Goal: Use online tool/utility: Utilize a website feature to perform a specific function

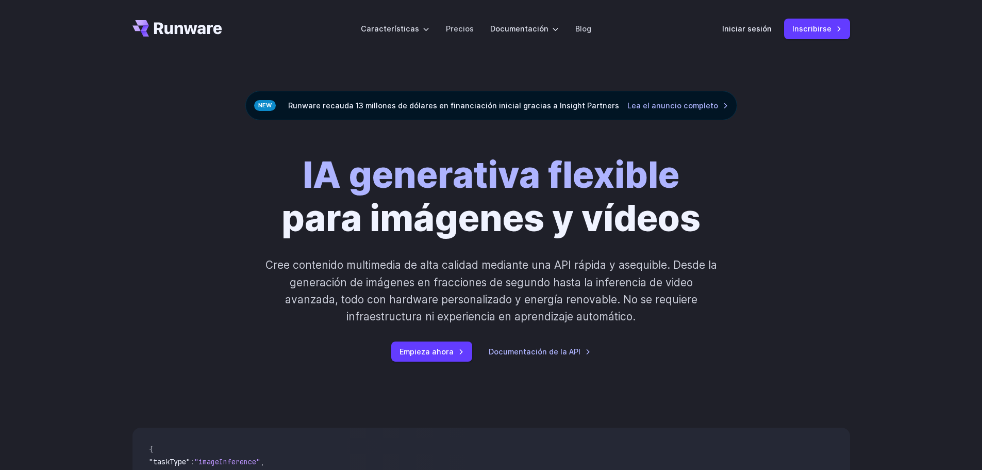
click at [459, 27] on font "Precios" at bounding box center [460, 28] width 28 height 9
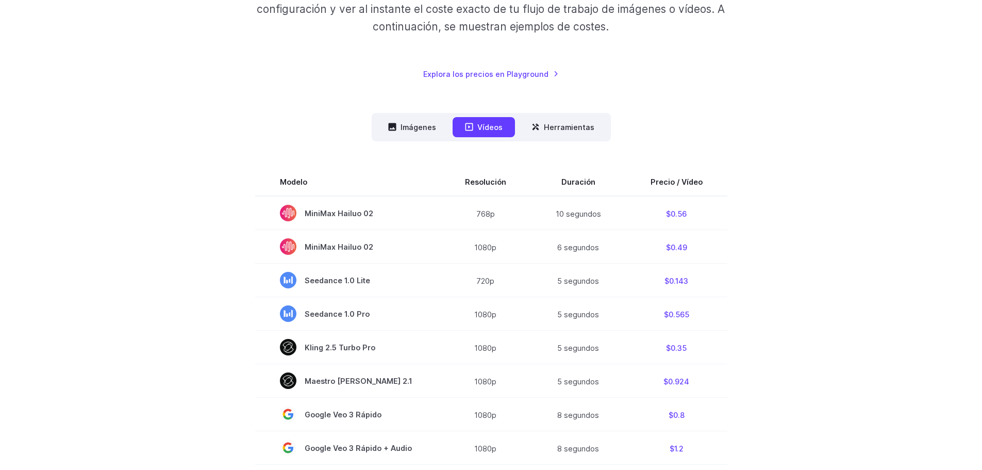
scroll to position [206, 0]
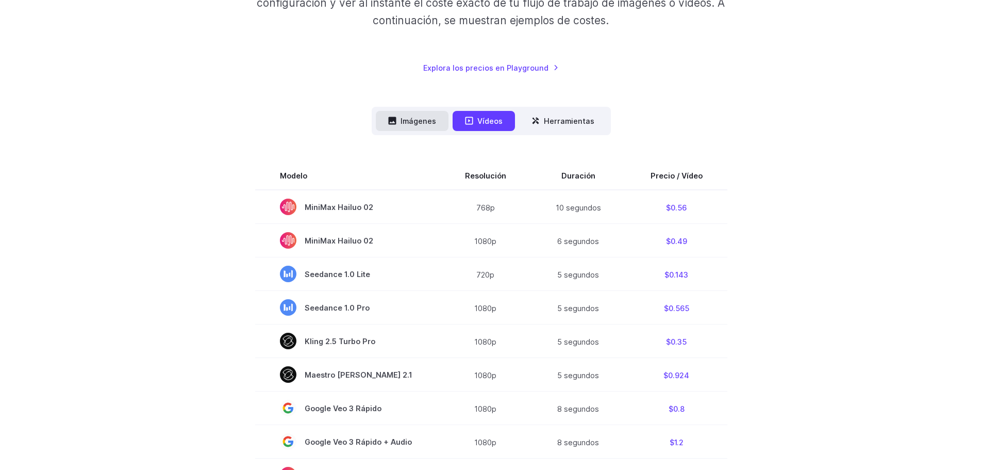
click at [426, 115] on font "Imágenes" at bounding box center [419, 121] width 36 height 12
click at [418, 118] on font "Imágenes" at bounding box center [419, 121] width 36 height 9
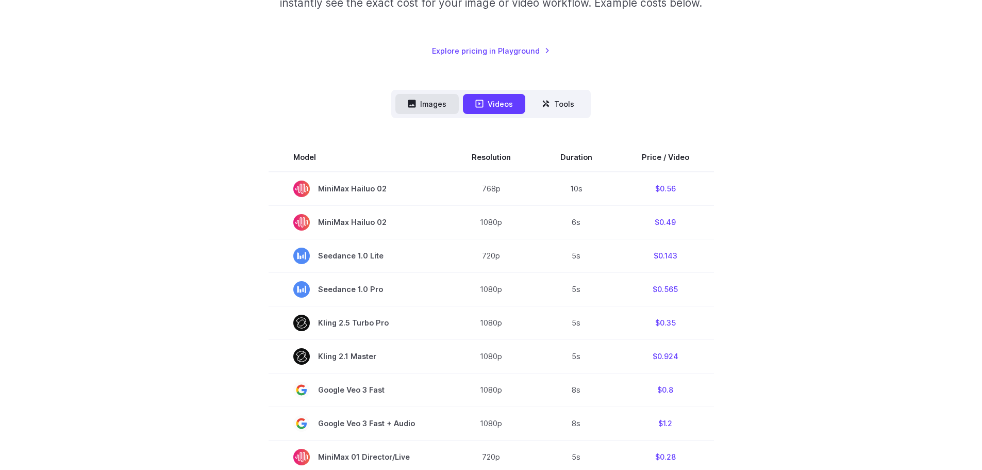
scroll to position [189, 0]
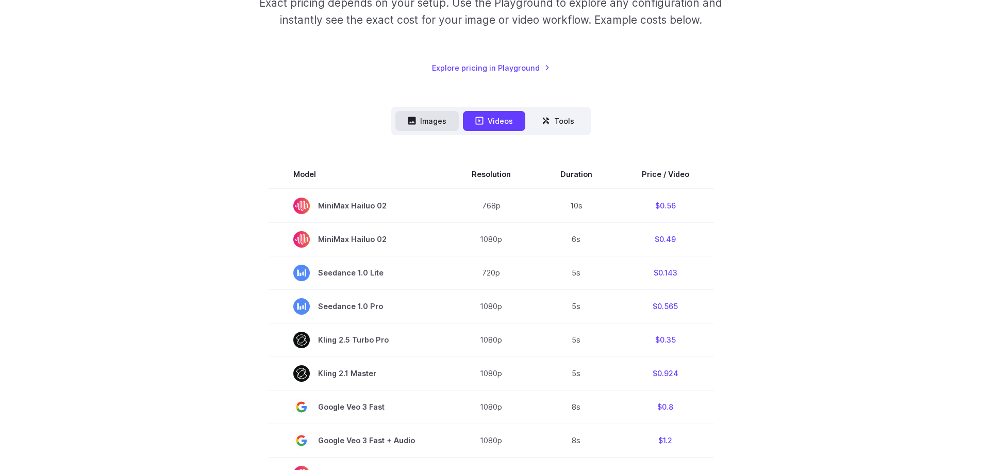
click at [423, 119] on button "Images" at bounding box center [426, 121] width 63 height 20
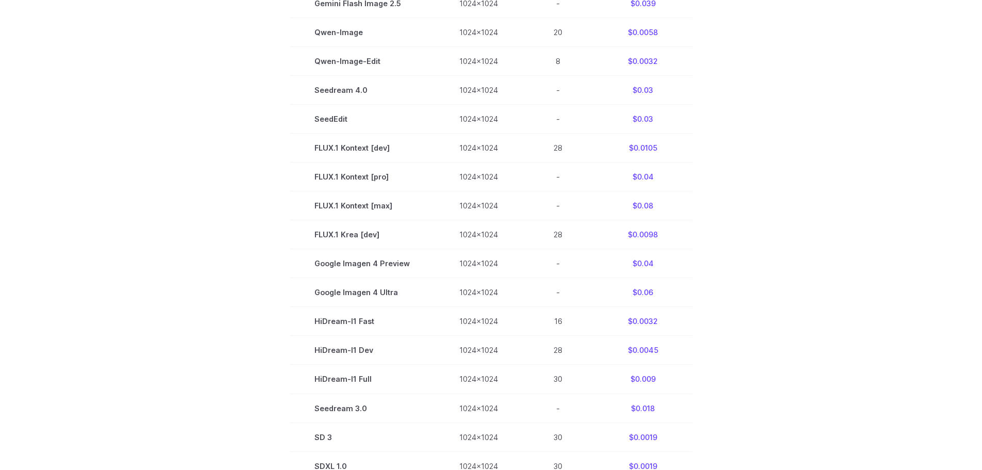
scroll to position [499, 0]
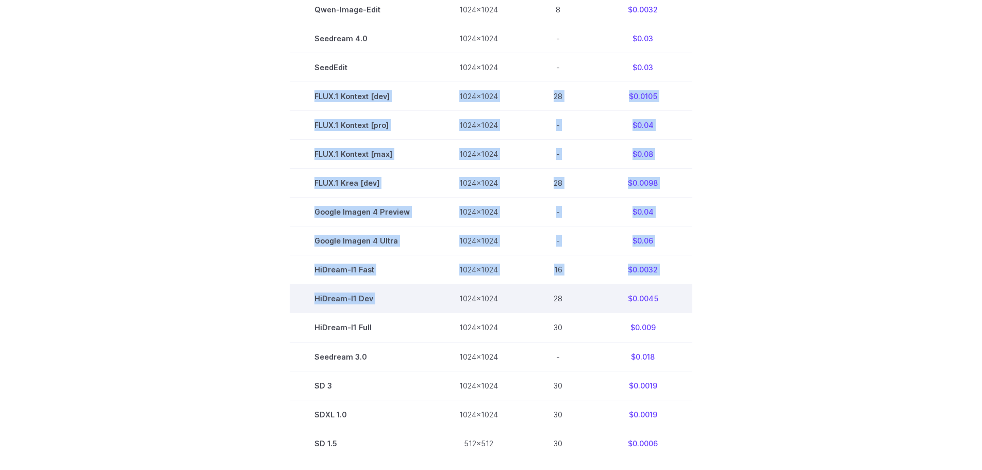
drag, startPoint x: 319, startPoint y: 92, endPoint x: 453, endPoint y: 300, distance: 247.7
click at [453, 300] on tbody "Model Size Steps Price / Image FLUX.1 [schnell] 1024x1024 4 $0.0013 FLUX.1 [dev…" at bounding box center [491, 153] width 403 height 607
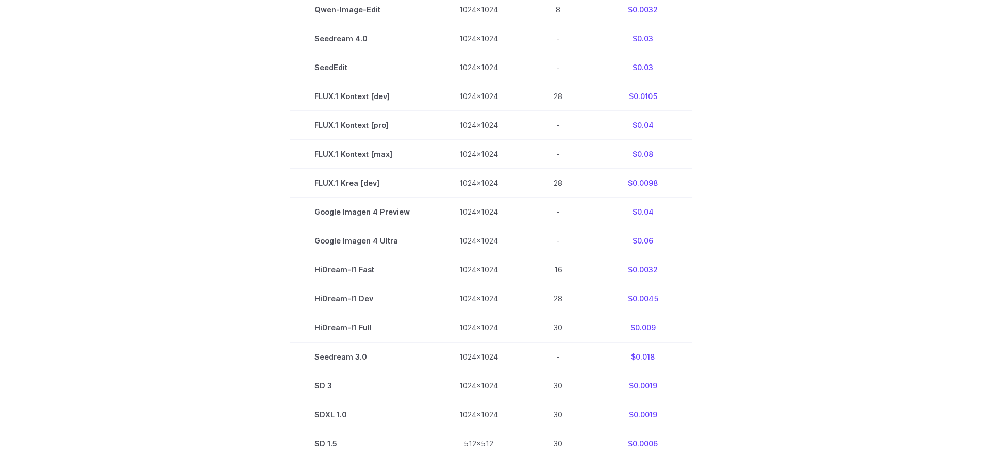
click at [782, 112] on section "Model Size Steps Price / Image FLUX.1 [schnell] 1024x1024 4 $0.0013 FLUX.1 [dev…" at bounding box center [491, 153] width 718 height 607
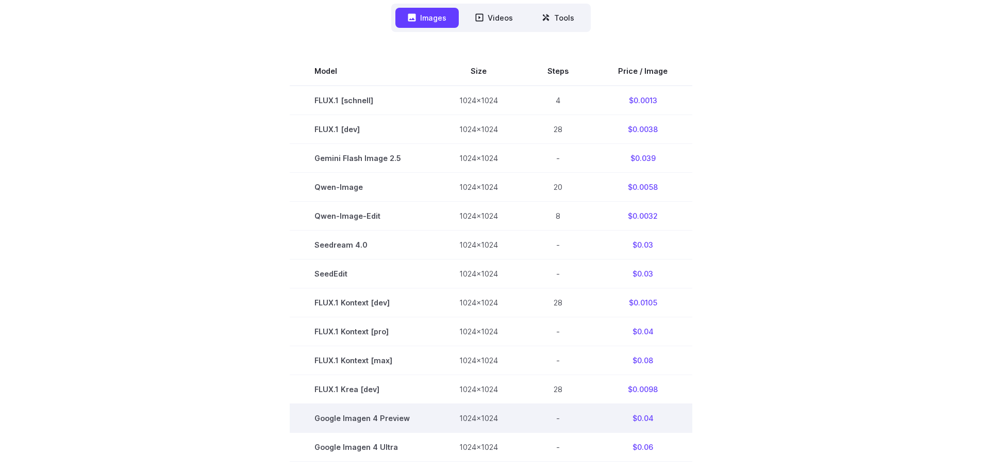
scroll to position [344, 0]
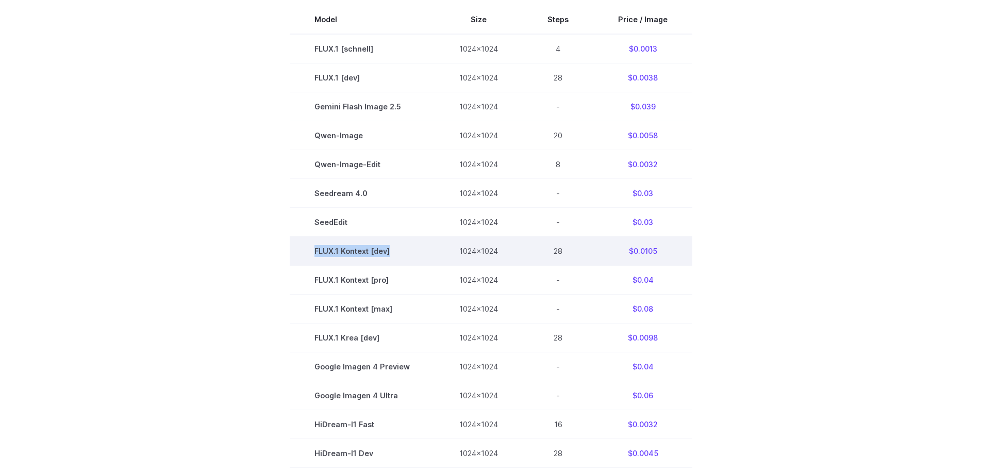
drag, startPoint x: 318, startPoint y: 248, endPoint x: 393, endPoint y: 248, distance: 75.3
click at [393, 248] on td "FLUX.1 Kontext [dev]" at bounding box center [362, 251] width 145 height 29
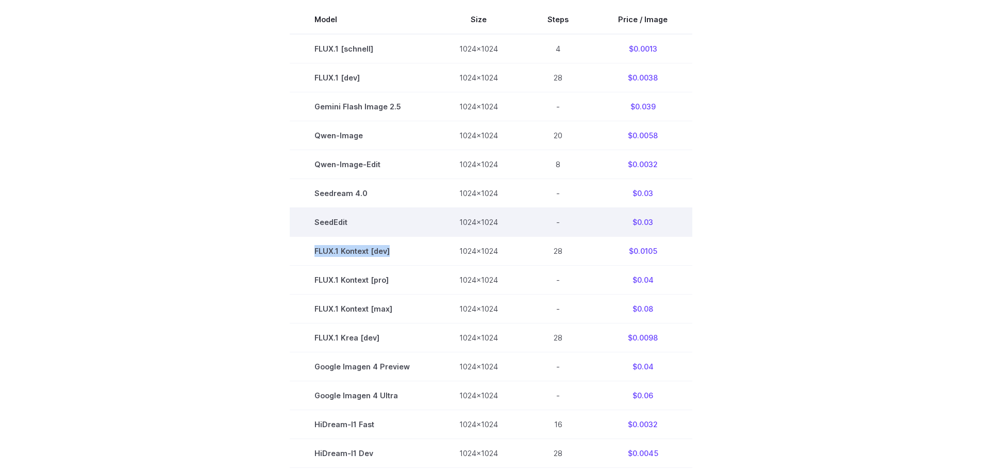
copy td "FLUX.1 Kontext [dev]"
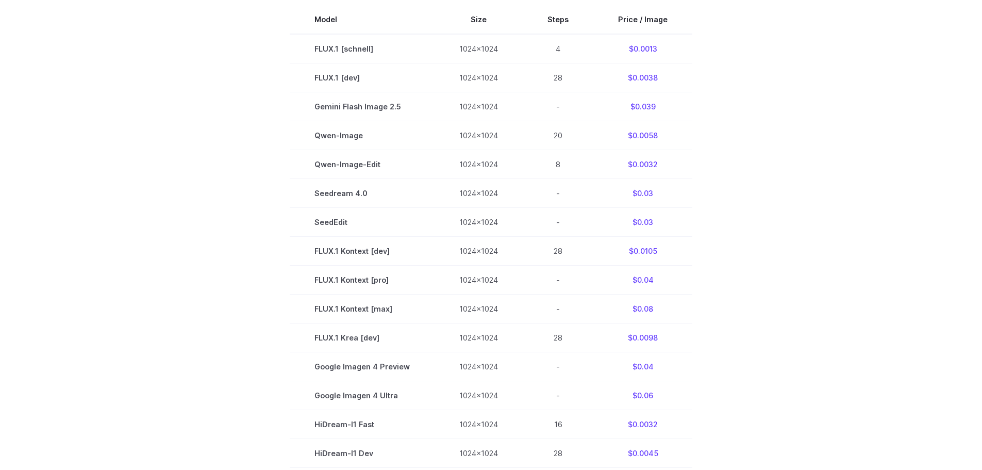
click at [764, 217] on section "Model Size Steps Price / Image FLUX.1 [schnell] 1024x1024 4 $0.0013 FLUX.1 [dev…" at bounding box center [491, 308] width 718 height 607
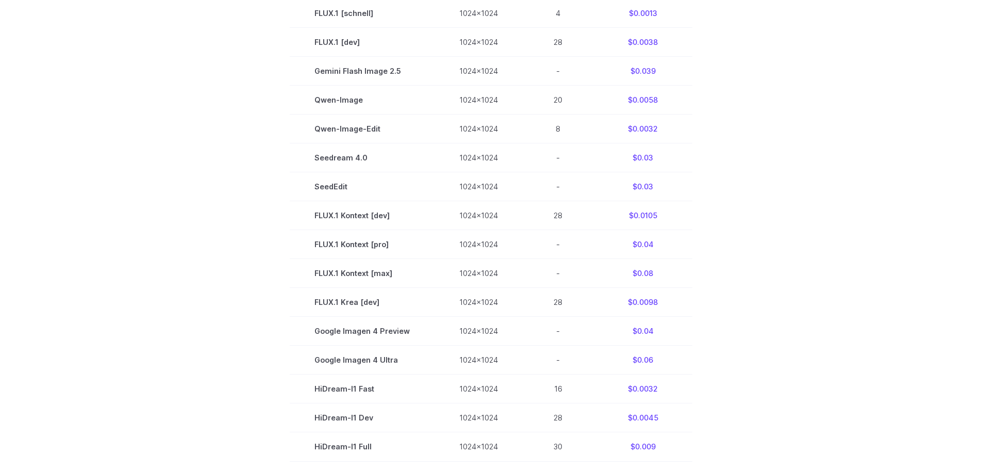
scroll to position [395, 0]
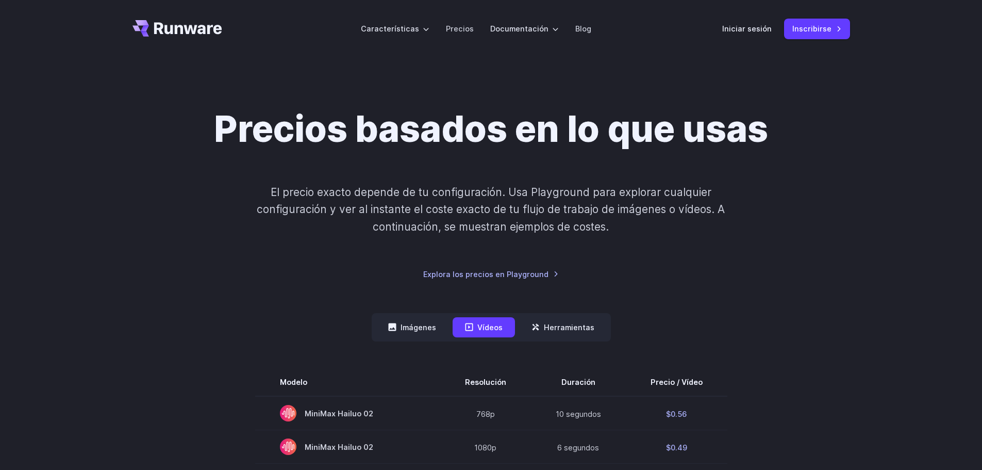
click at [762, 25] on font "Iniciar sesión" at bounding box center [746, 28] width 49 height 9
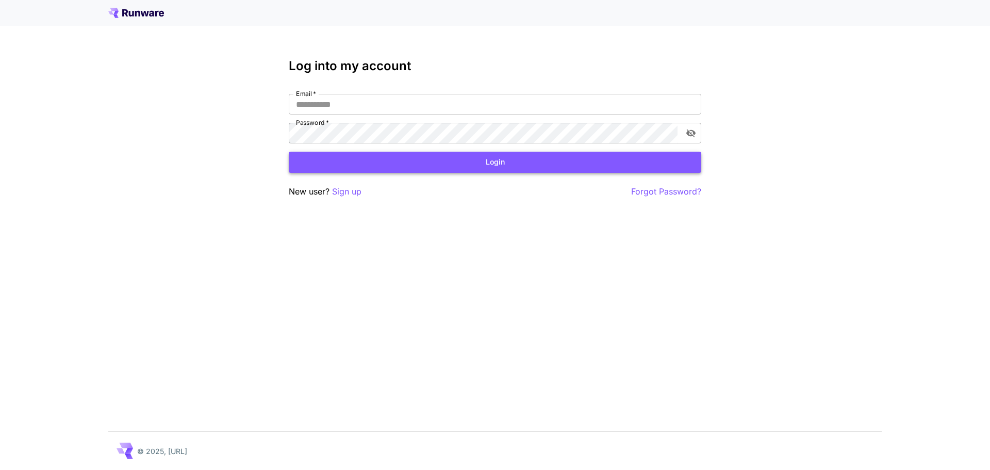
type input "**********"
click at [489, 160] on button "Login" at bounding box center [495, 162] width 412 height 21
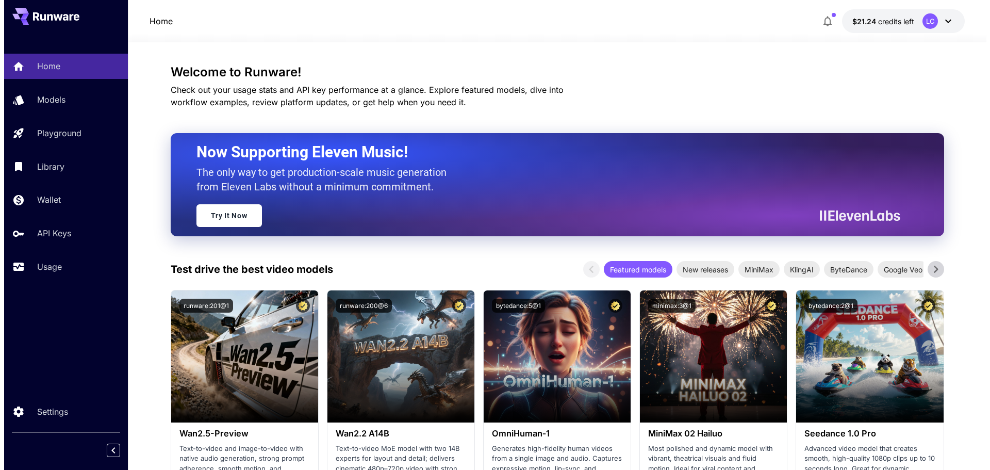
scroll to position [52, 0]
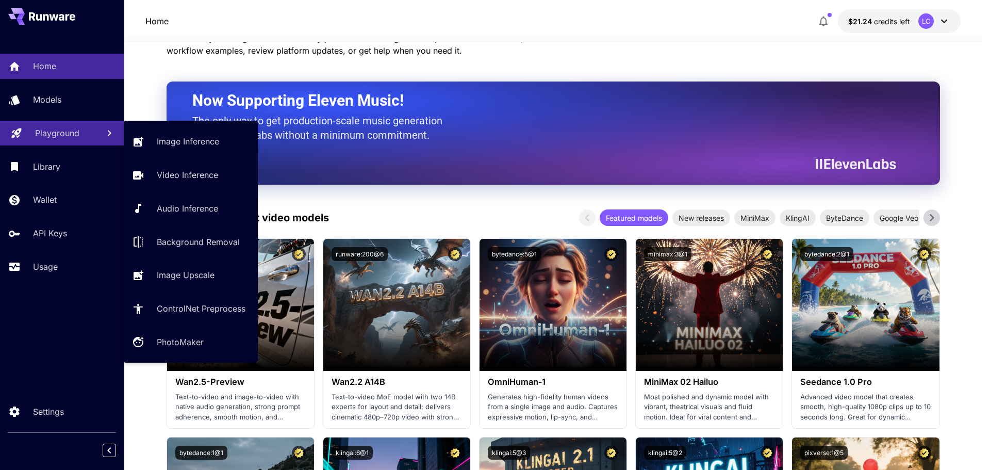
click at [83, 127] on div "Playground" at bounding box center [63, 133] width 56 height 12
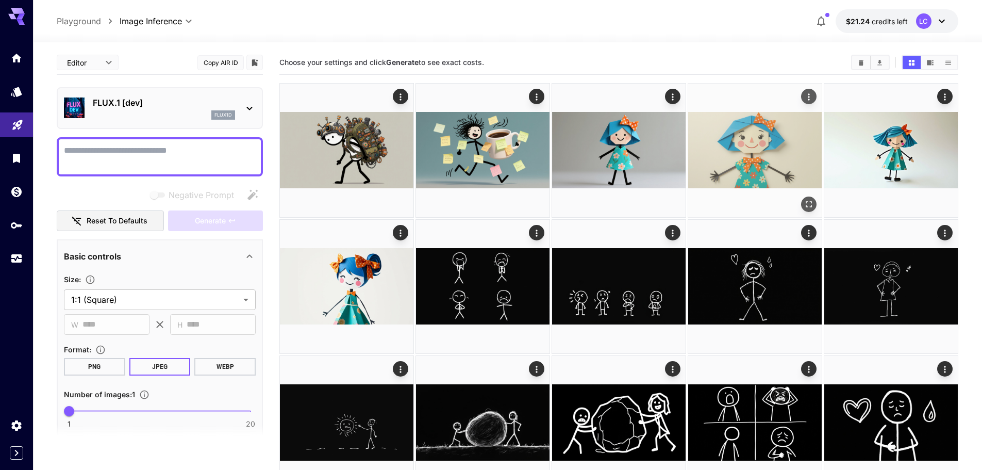
click at [784, 157] on img at bounding box center [755, 151] width 134 height 134
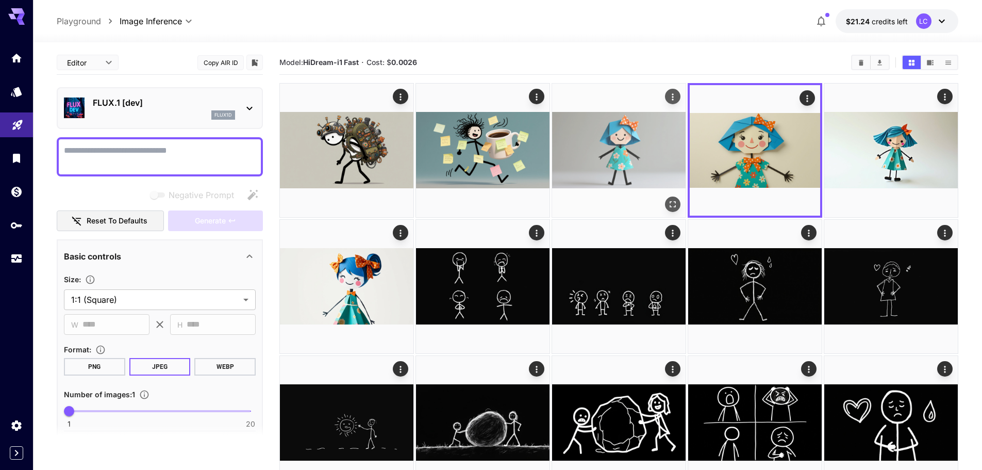
click at [647, 151] on img at bounding box center [619, 151] width 134 height 134
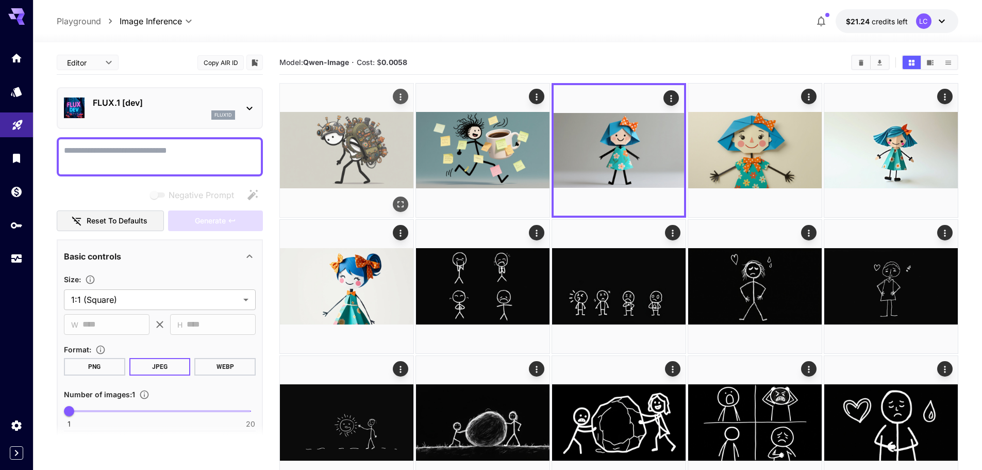
click at [343, 156] on img at bounding box center [347, 151] width 134 height 134
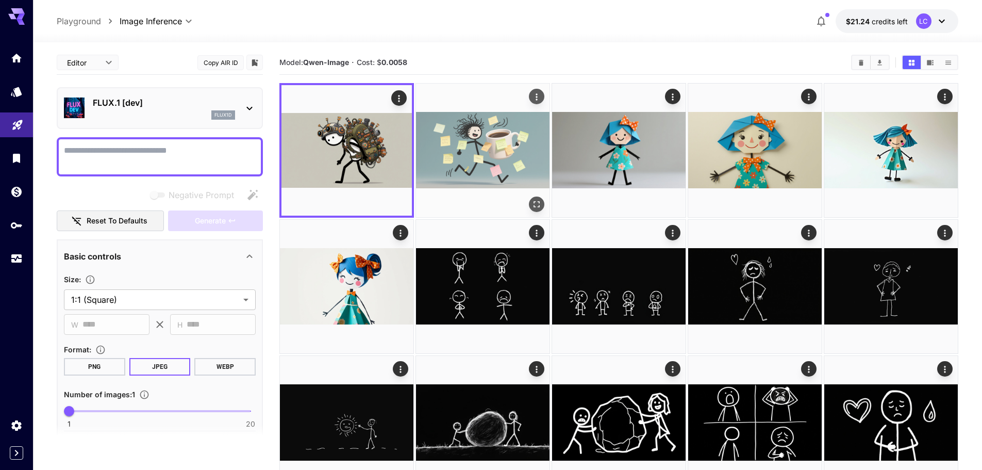
click at [485, 123] on img at bounding box center [483, 151] width 134 height 134
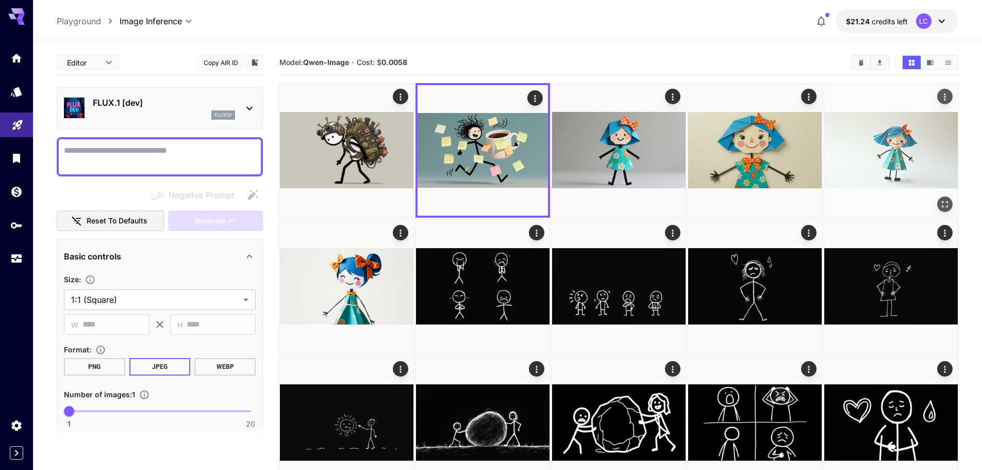
click at [909, 154] on img at bounding box center [891, 151] width 134 height 134
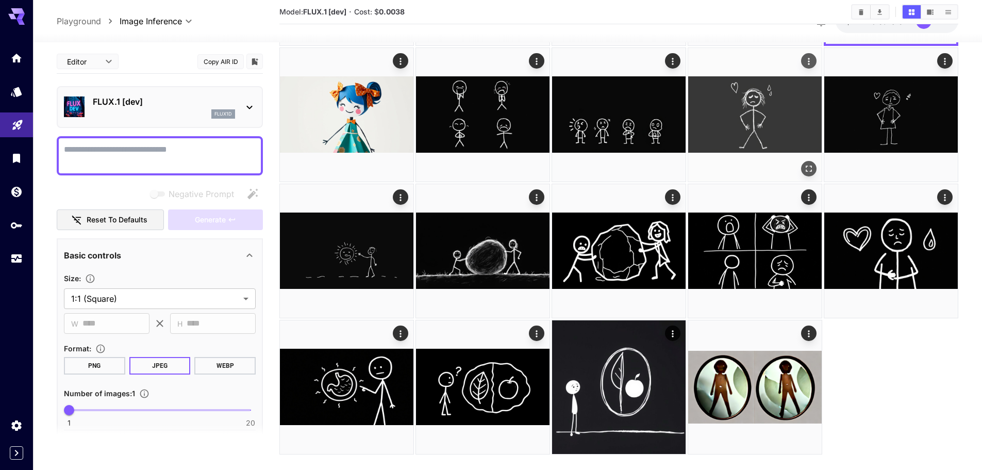
scroll to position [187, 0]
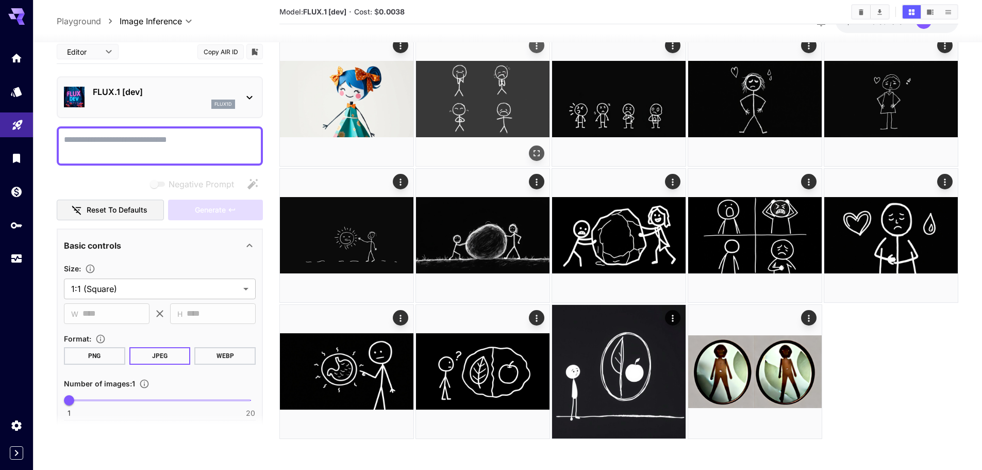
click at [474, 101] on img at bounding box center [483, 99] width 134 height 134
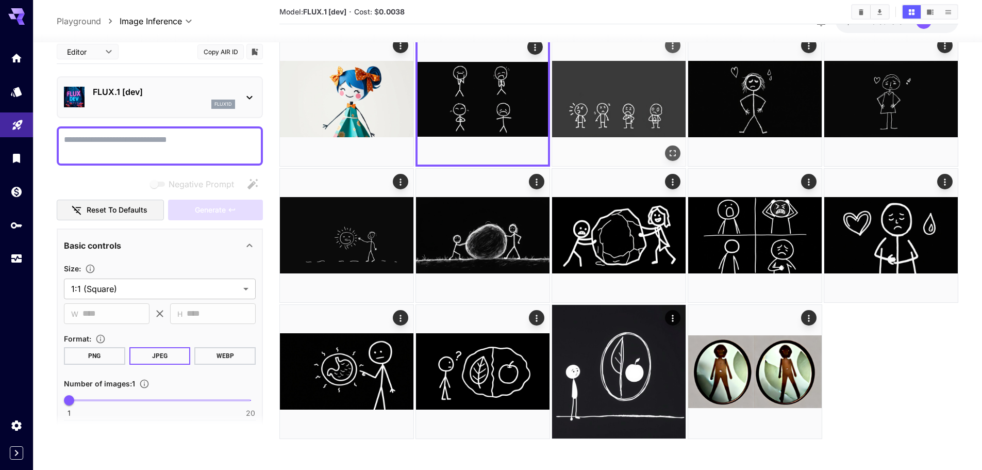
click at [600, 99] on img at bounding box center [619, 99] width 134 height 134
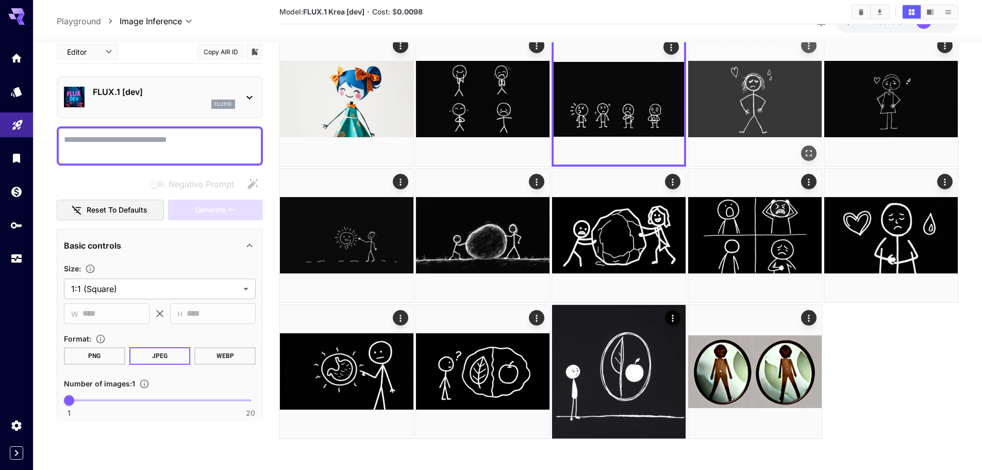
click at [761, 109] on img at bounding box center [755, 99] width 134 height 134
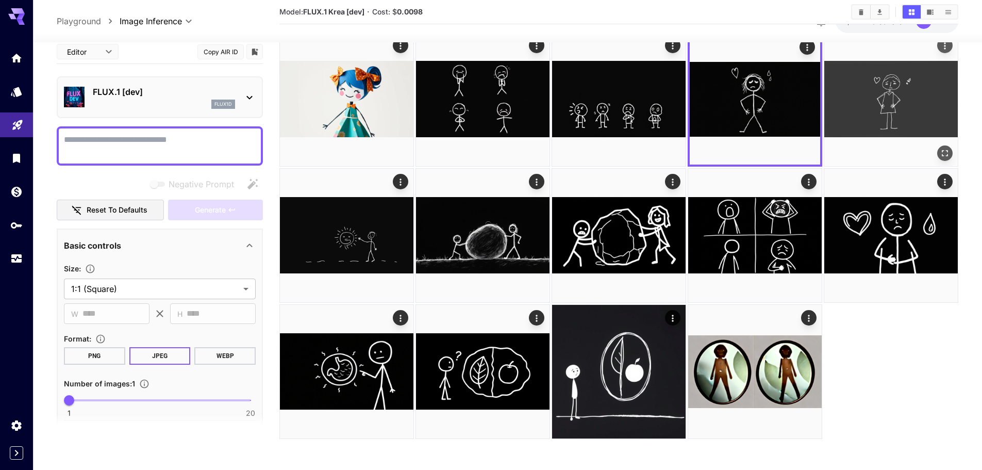
click at [911, 102] on img at bounding box center [891, 99] width 134 height 134
